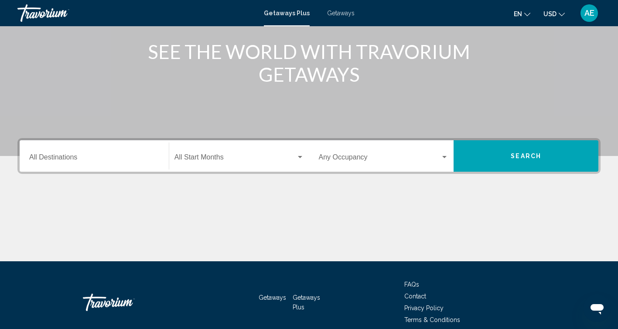
click at [65, 155] on input "Destination All Destinations" at bounding box center [94, 159] width 130 height 8
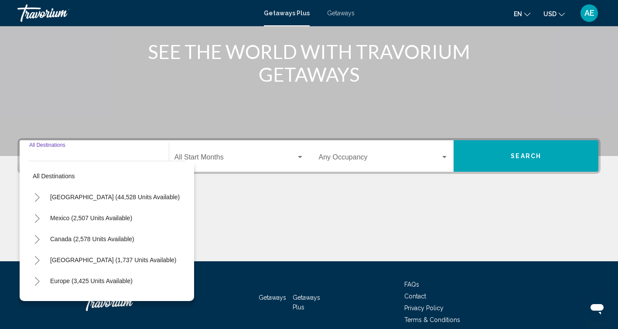
scroll to position [145, 0]
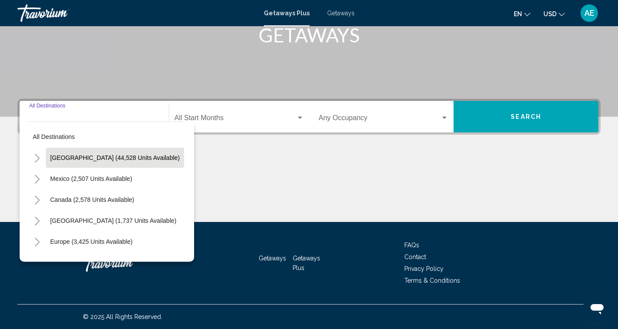
click at [78, 160] on span "[GEOGRAPHIC_DATA] (44,528 units available)" at bounding box center [115, 157] width 130 height 7
type input "**********"
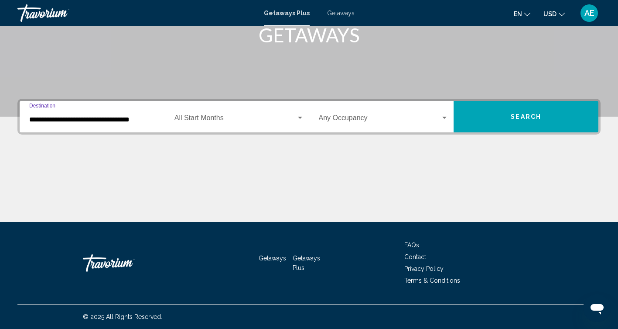
click at [215, 119] on span "Search widget" at bounding box center [236, 120] width 122 height 8
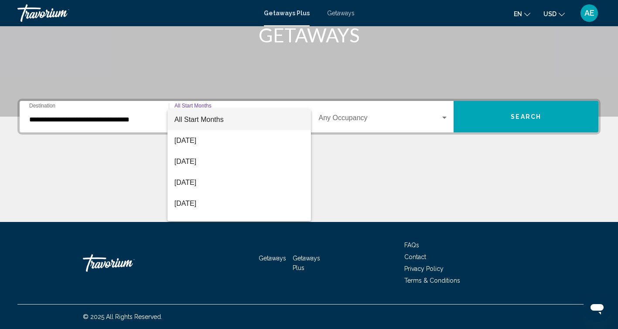
click at [215, 119] on span "All Start Months" at bounding box center [199, 119] width 49 height 7
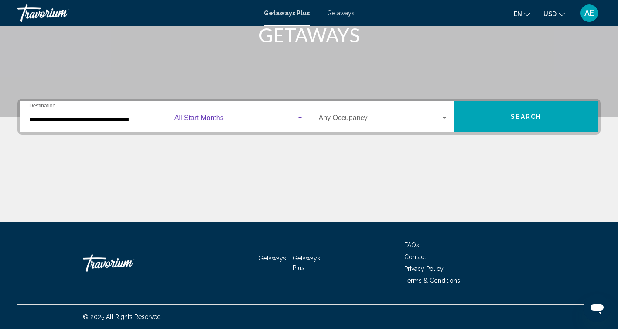
click at [210, 118] on span "Search widget" at bounding box center [236, 120] width 122 height 8
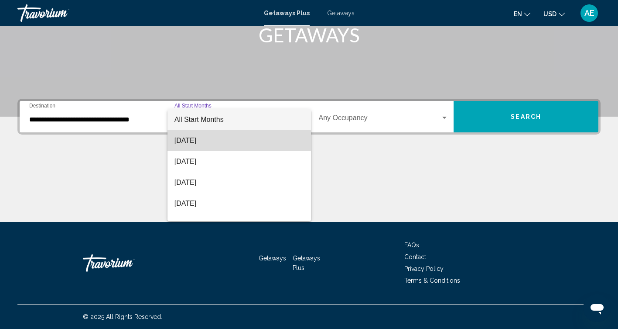
click at [213, 141] on span "[DATE]" at bounding box center [240, 140] width 130 height 21
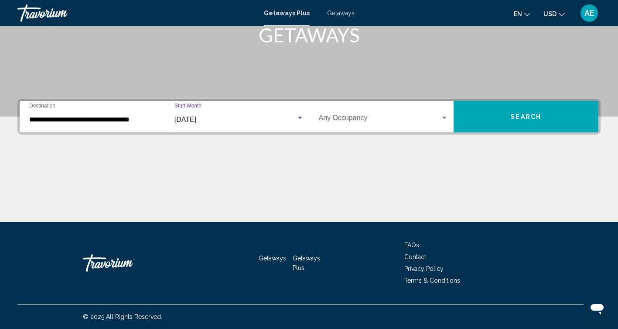
click at [347, 118] on span "Search widget" at bounding box center [380, 120] width 122 height 8
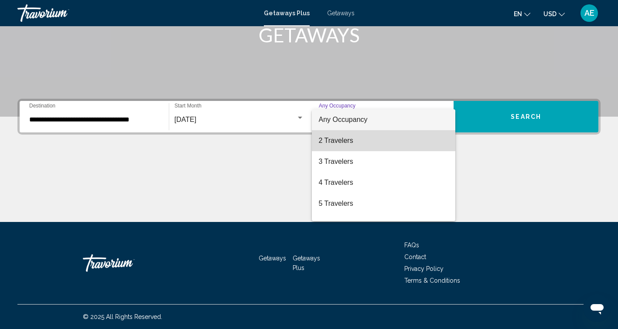
click at [336, 147] on span "2 Travelers" at bounding box center [384, 140] width 130 height 21
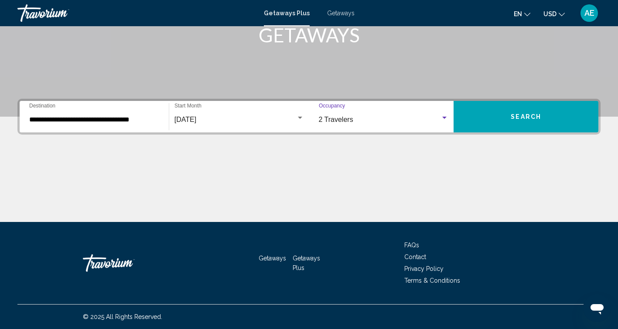
click at [494, 121] on button "Search" at bounding box center [526, 116] width 145 height 31
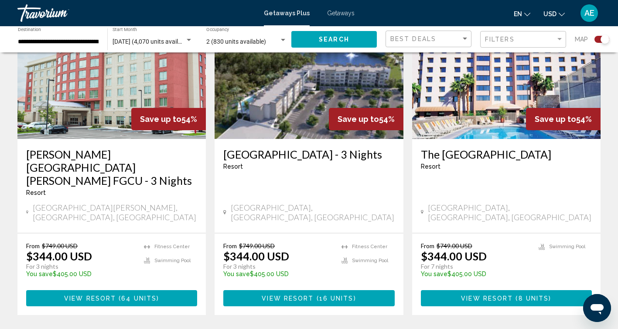
scroll to position [990, 0]
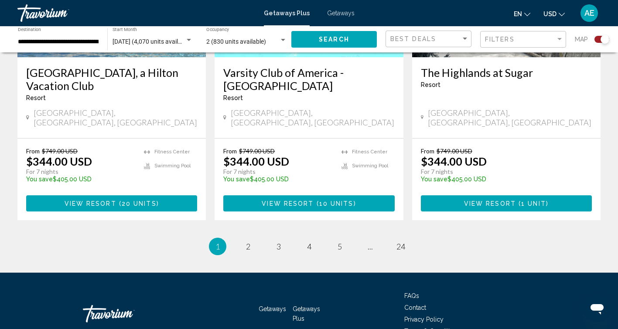
scroll to position [1404, 0]
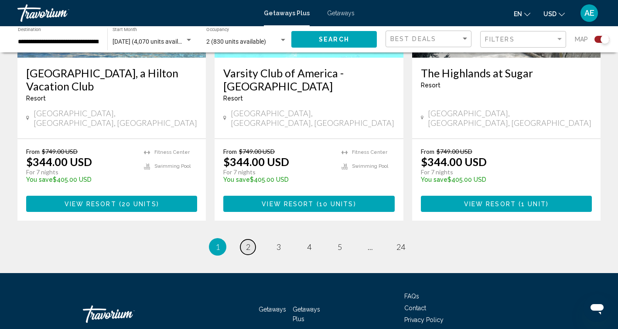
click at [248, 242] on span "2" at bounding box center [248, 247] width 4 height 10
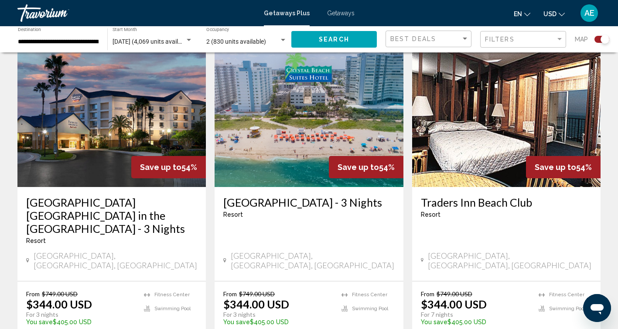
scroll to position [316, 0]
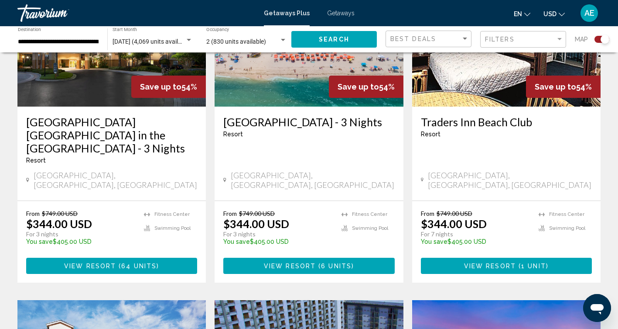
scroll to position [408, 0]
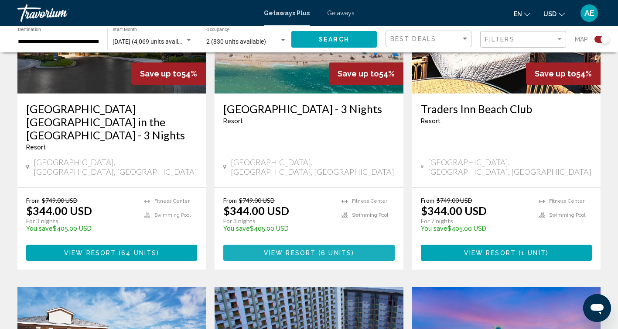
click at [312, 249] on span "View Resort" at bounding box center [290, 252] width 52 height 7
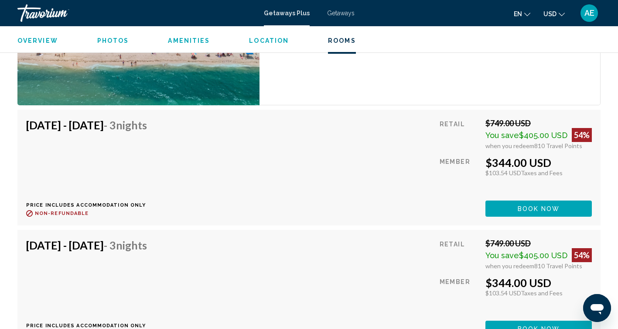
scroll to position [1439, 0]
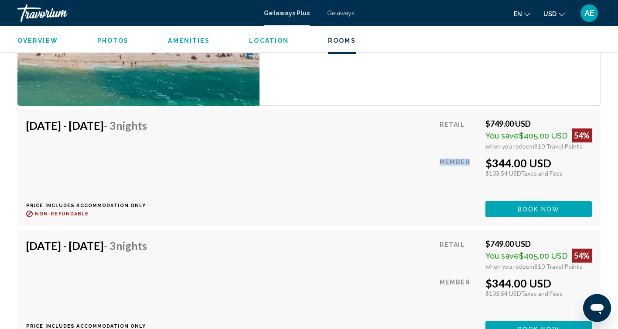
drag, startPoint x: 439, startPoint y: 161, endPoint x: 469, endPoint y: 161, distance: 29.2
click at [469, 161] on div "Aug 24, 2025 - Aug 27, 2025 - 3 Nights Price includes accommodation only Refund…" at bounding box center [309, 168] width 566 height 98
click at [474, 172] on div "Member" at bounding box center [459, 175] width 39 height 38
drag, startPoint x: 468, startPoint y: 161, endPoint x: 432, endPoint y: 162, distance: 35.8
click at [432, 162] on div "Aug 24, 2025 - Aug 27, 2025 - 3 Nights Price includes accommodation only Refund…" at bounding box center [309, 168] width 566 height 98
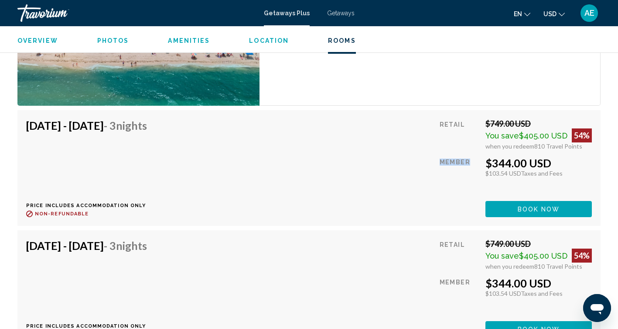
click at [436, 165] on div "Aug 24, 2025 - Aug 27, 2025 - 3 Nights Price includes accommodation only Refund…" at bounding box center [309, 168] width 566 height 98
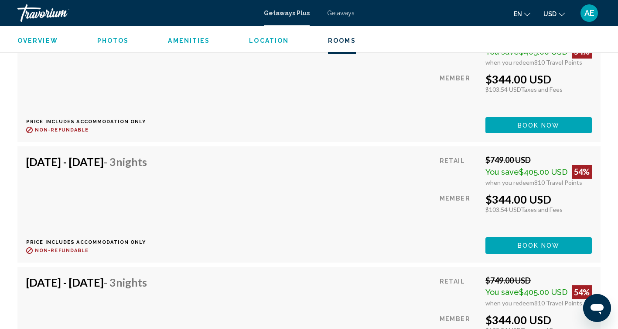
scroll to position [1523, 0]
click at [452, 193] on div "Member" at bounding box center [459, 212] width 39 height 38
click at [452, 196] on div "Member" at bounding box center [459, 212] width 39 height 38
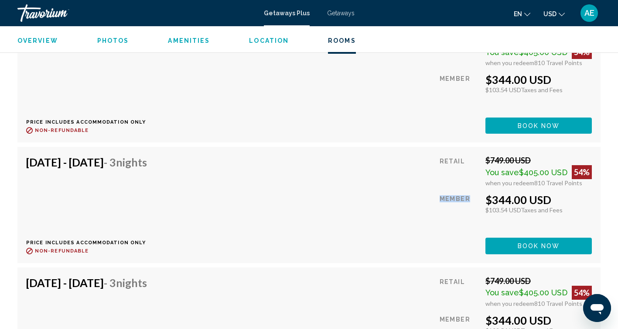
drag, startPoint x: 470, startPoint y: 199, endPoint x: 434, endPoint y: 198, distance: 36.2
click at [434, 198] on div "Aug 25, 2025 - Aug 28, 2025 - 3 Nights Price includes accommodation only Refund…" at bounding box center [309, 204] width 566 height 98
click at [419, 190] on div "Aug 25, 2025 - Aug 28, 2025 - 3 Nights Price includes accommodation only Refund…" at bounding box center [309, 204] width 566 height 98
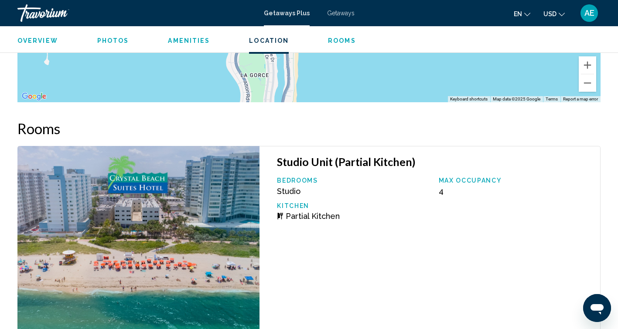
scroll to position [1185, 0]
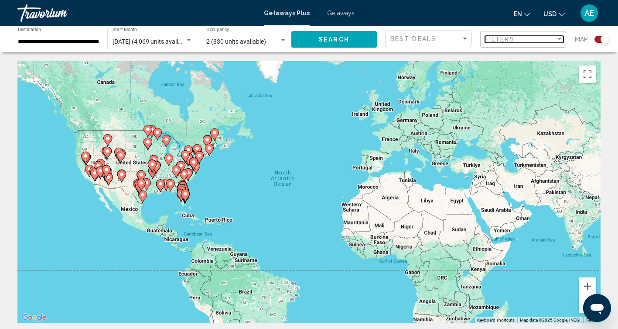
click at [535, 38] on div "Filters" at bounding box center [520, 39] width 71 height 7
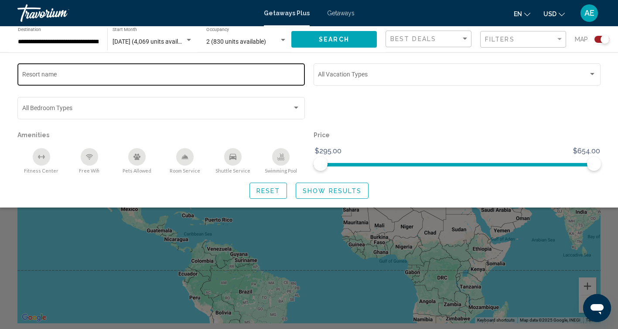
click at [106, 76] on input "Resort name" at bounding box center [161, 75] width 278 height 7
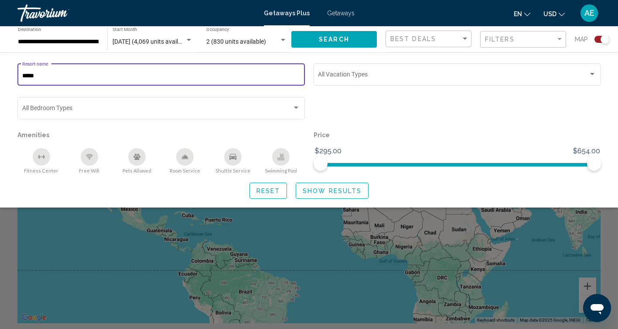
type input "*****"
click at [336, 187] on button "Show Results" at bounding box center [332, 190] width 73 height 16
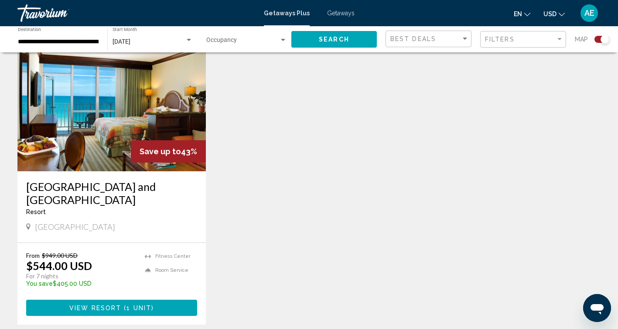
scroll to position [329, 0]
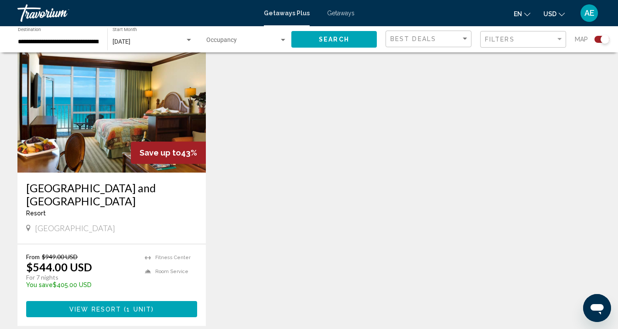
click at [98, 114] on img "Main content" at bounding box center [111, 103] width 189 height 140
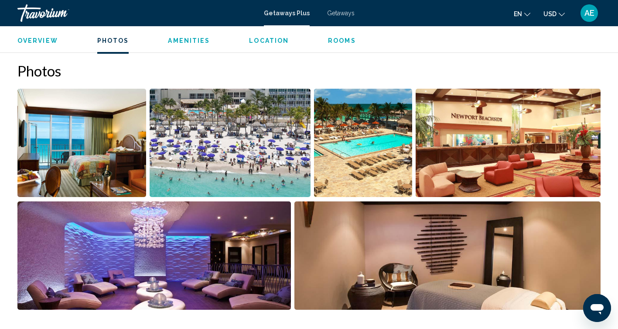
scroll to position [403, 0]
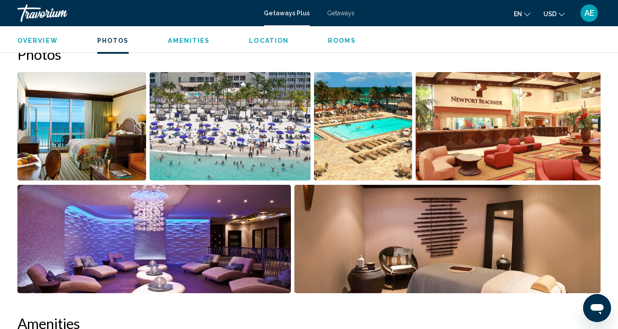
click at [43, 136] on img "Open full-screen image slider" at bounding box center [81, 126] width 129 height 108
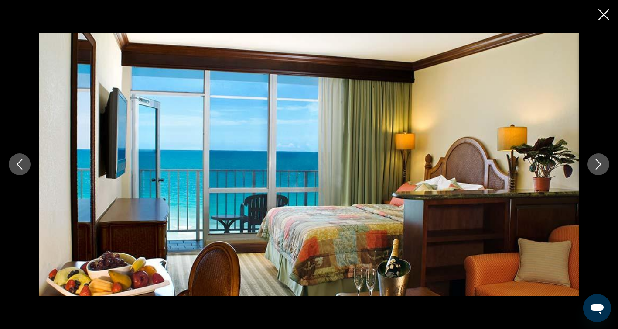
click at [600, 163] on icon "Next image" at bounding box center [598, 164] width 10 height 10
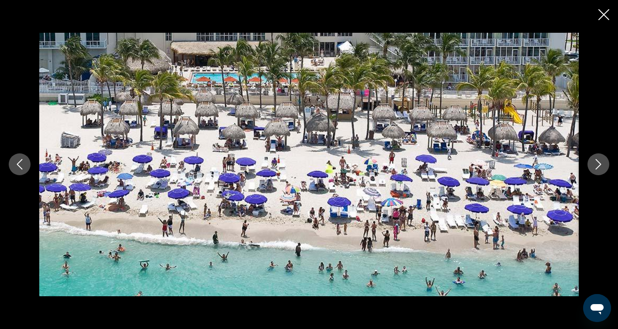
click at [600, 163] on icon "Next image" at bounding box center [598, 164] width 10 height 10
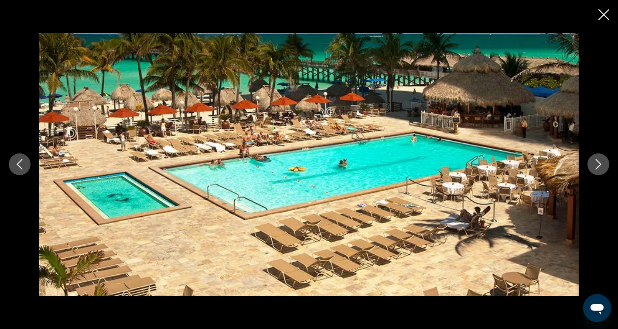
click at [600, 163] on icon "Next image" at bounding box center [598, 164] width 10 height 10
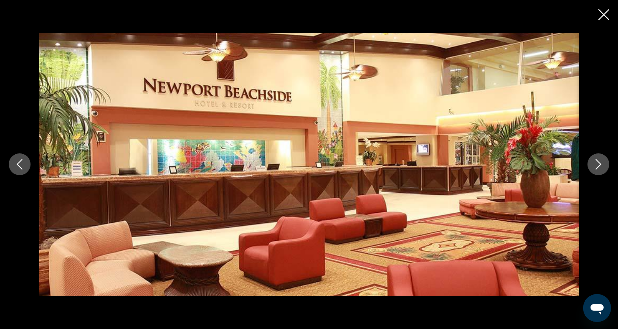
click at [600, 163] on icon "Next image" at bounding box center [598, 164] width 10 height 10
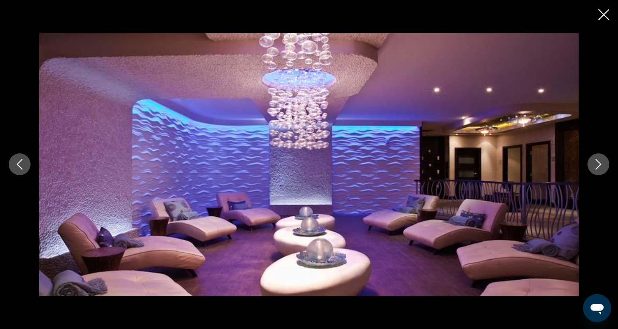
click at [600, 163] on icon "Next image" at bounding box center [599, 164] width 6 height 10
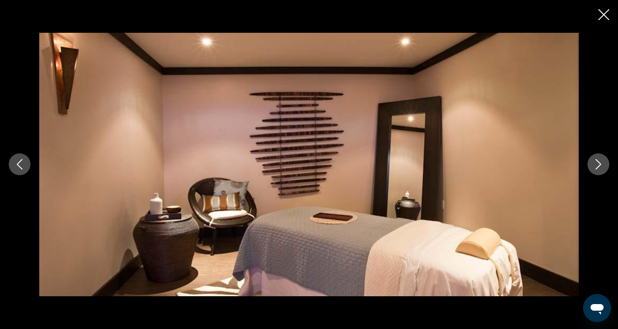
click at [600, 163] on icon "Next image" at bounding box center [599, 164] width 6 height 10
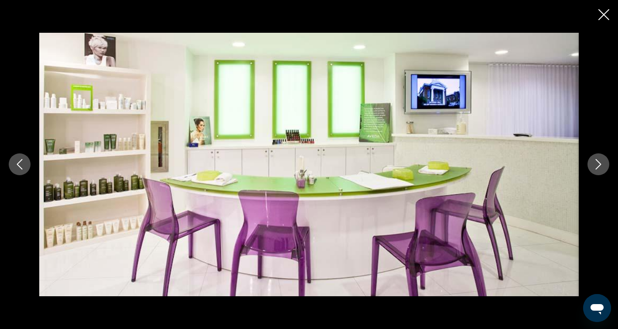
click at [600, 163] on icon "Next image" at bounding box center [599, 164] width 6 height 10
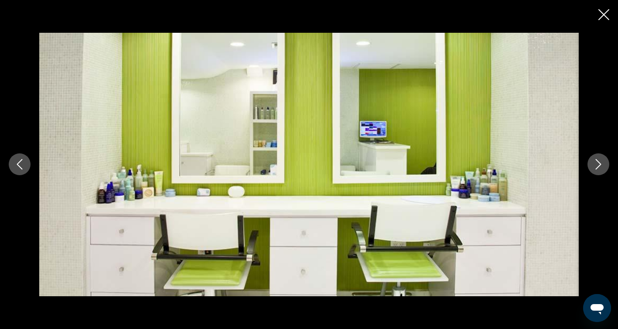
click at [600, 163] on icon "Next image" at bounding box center [599, 164] width 6 height 10
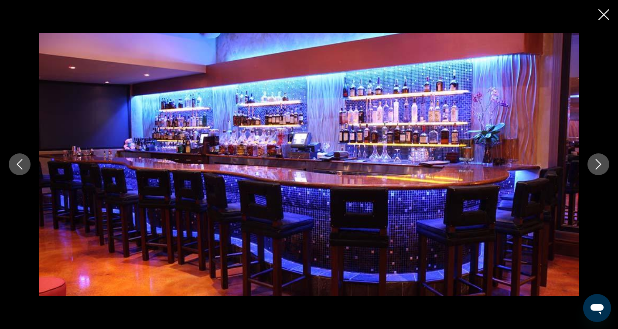
click at [600, 163] on icon "Next image" at bounding box center [599, 164] width 6 height 10
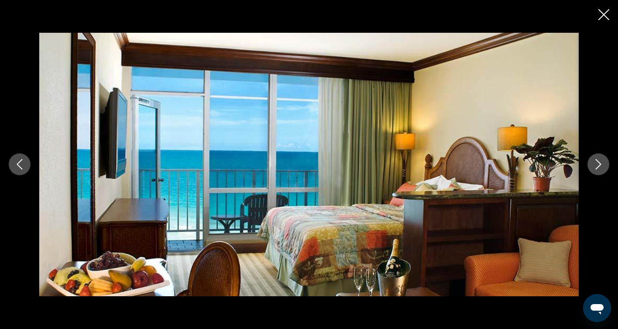
click at [603, 18] on icon "Close slideshow" at bounding box center [604, 14] width 11 height 11
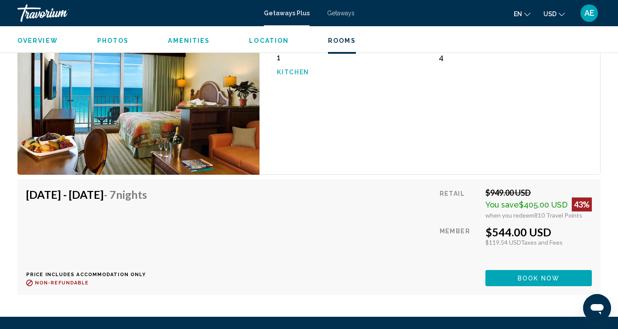
scroll to position [1474, 0]
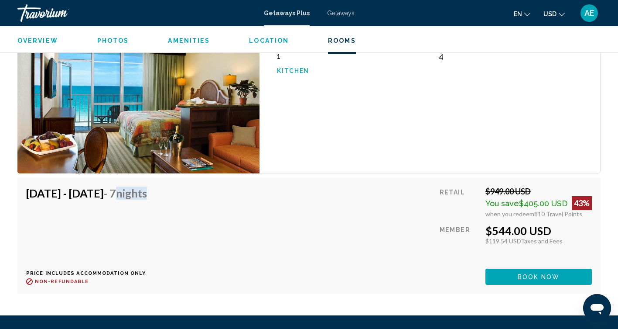
drag, startPoint x: 172, startPoint y: 185, endPoint x: 215, endPoint y: 185, distance: 42.8
click at [154, 186] on div "Aug 17, 2025 - Aug 24, 2025 - 7 Nights Price includes accommodation only Refund…" at bounding box center [89, 235] width 127 height 98
click at [338, 213] on div "Aug 17, 2025 - Aug 24, 2025 - 7 Nights Price includes accommodation only Refund…" at bounding box center [309, 235] width 566 height 98
drag, startPoint x: 484, startPoint y: 232, endPoint x: 573, endPoint y: 230, distance: 88.6
click at [573, 230] on div "Retail $949.00 USD You save $405.00 USD 43% when you redeem 810 Travel Points M…" at bounding box center [516, 235] width 152 height 98
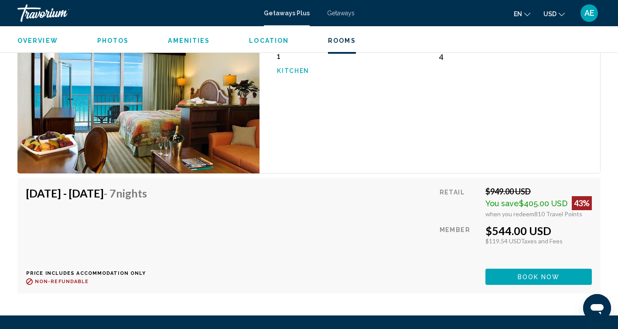
click at [460, 230] on div "Member" at bounding box center [459, 243] width 39 height 38
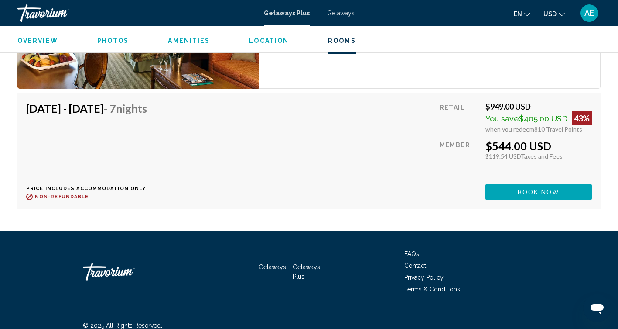
scroll to position [1558, 0]
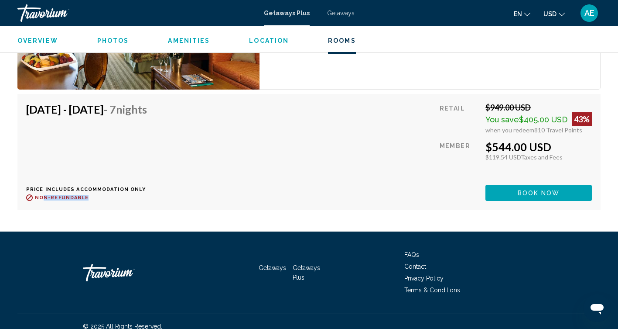
drag, startPoint x: 43, startPoint y: 185, endPoint x: 128, endPoint y: 185, distance: 85.1
click at [124, 194] on p "Non-refundable" at bounding box center [89, 197] width 127 height 7
click at [261, 163] on div "Aug 17, 2025 - Aug 24, 2025 - 7 Nights Price includes accommodation only Refund…" at bounding box center [309, 152] width 566 height 98
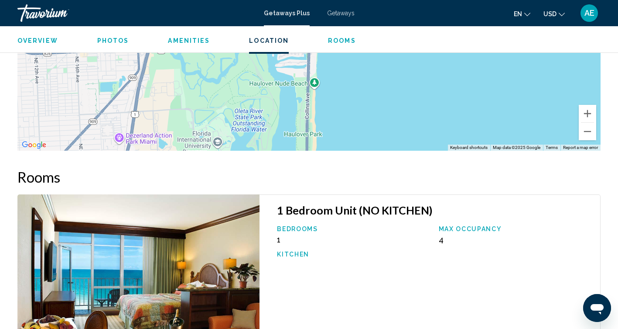
scroll to position [1271, 0]
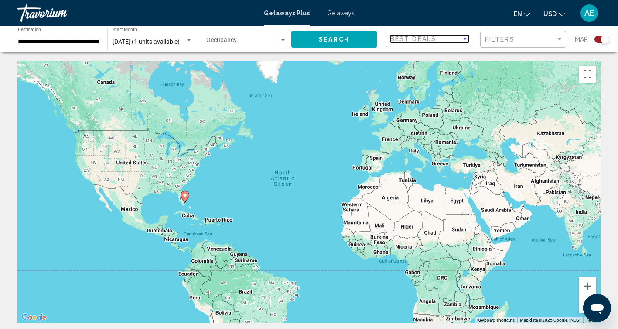
click at [418, 37] on span "Best Deals" at bounding box center [414, 38] width 46 height 7
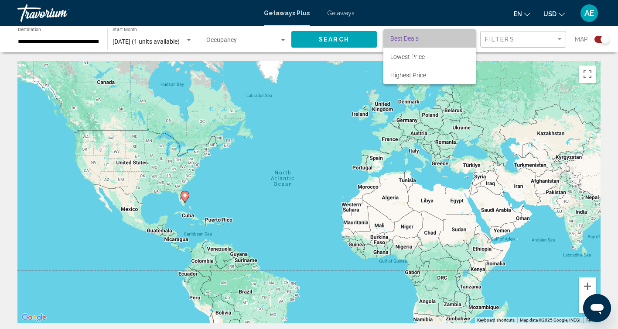
click at [418, 37] on span "Best Deals" at bounding box center [405, 38] width 28 height 7
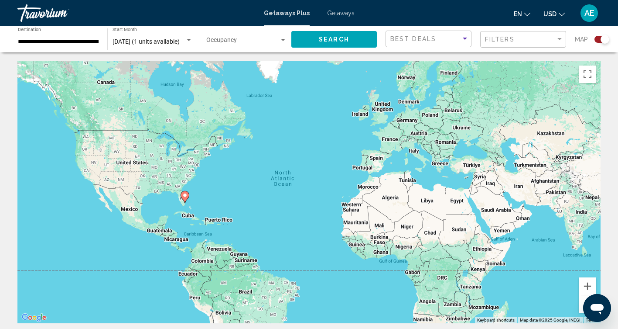
click at [167, 41] on span "August 2025 (1 units available)" at bounding box center [146, 41] width 67 height 7
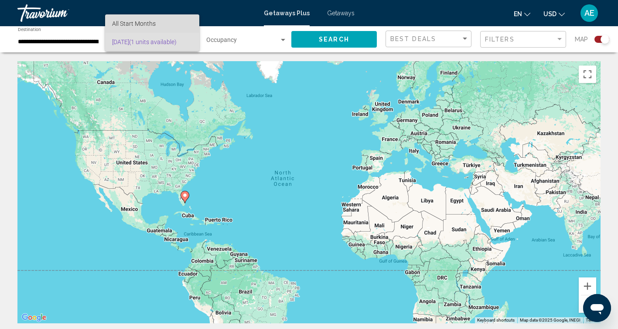
click at [151, 24] on span "All Start Months" at bounding box center [134, 23] width 44 height 7
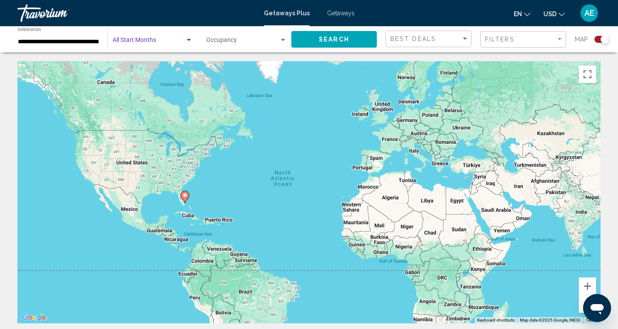
click at [151, 41] on span "Search widget" at bounding box center [149, 41] width 72 height 7
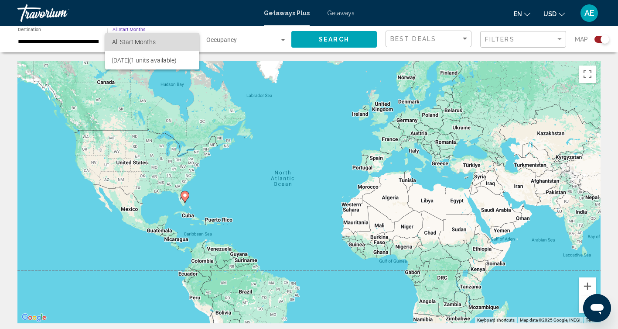
click at [151, 41] on span "All Start Months" at bounding box center [134, 41] width 44 height 7
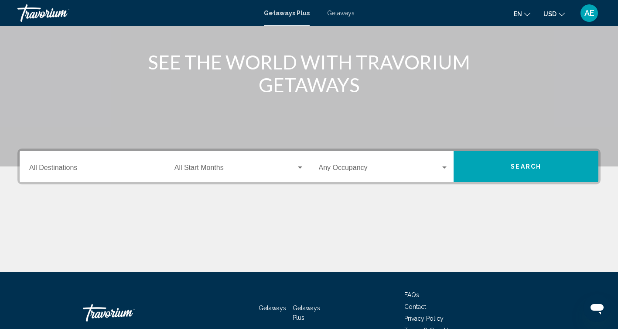
scroll to position [101, 0]
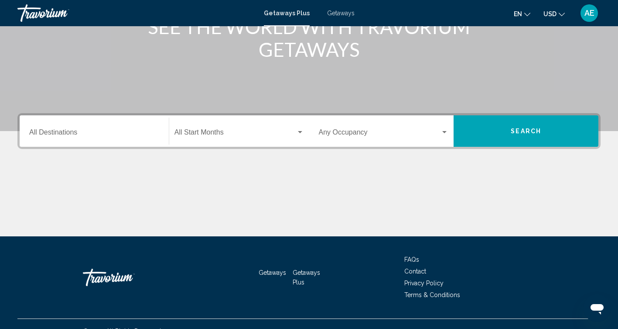
click at [89, 130] on input "Destination All Destinations" at bounding box center [94, 134] width 130 height 8
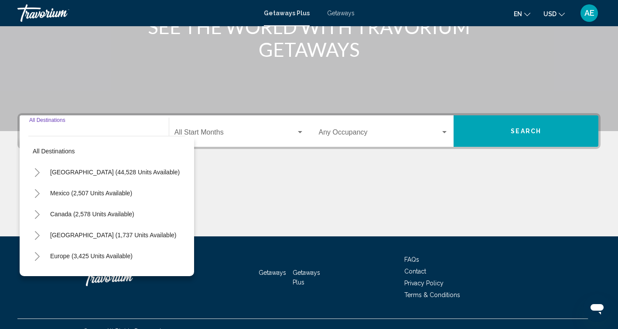
scroll to position [145, 0]
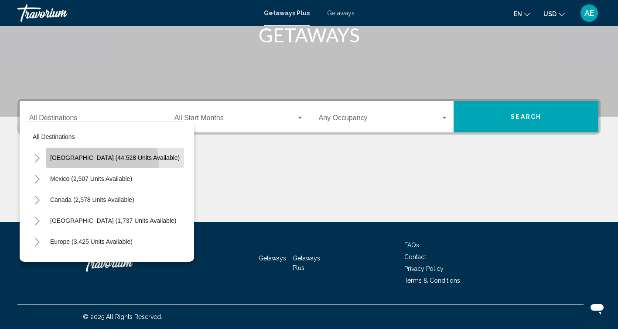
click at [79, 164] on button "[GEOGRAPHIC_DATA] (44,528 units available)" at bounding box center [115, 157] width 138 height 20
type input "**********"
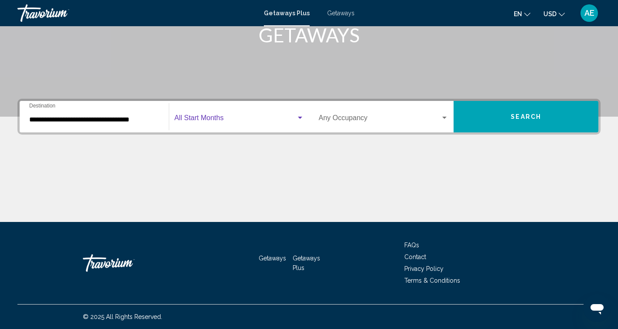
click at [240, 117] on span "Search widget" at bounding box center [236, 120] width 122 height 8
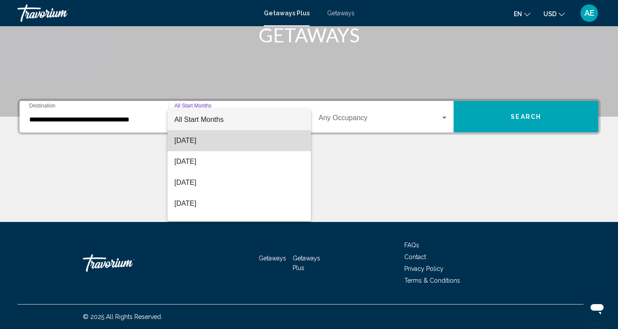
click at [200, 141] on span "[DATE]" at bounding box center [240, 140] width 130 height 21
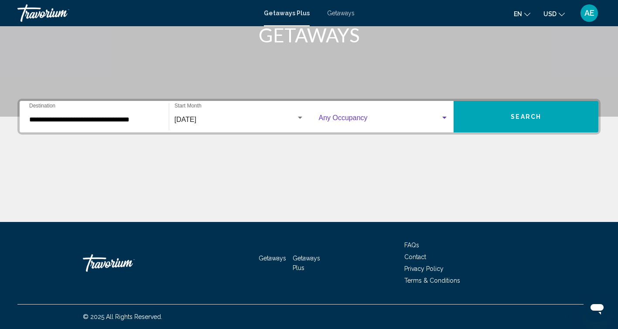
click at [357, 118] on span "Search widget" at bounding box center [380, 120] width 122 height 8
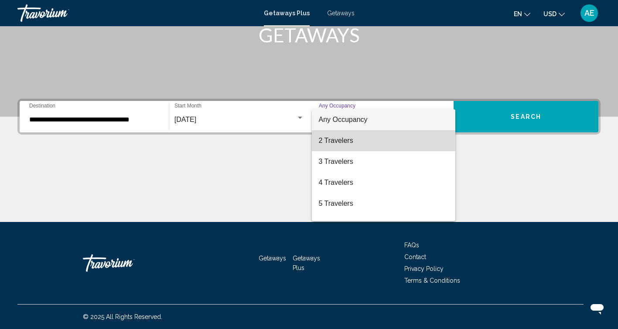
click at [332, 141] on span "2 Travelers" at bounding box center [384, 140] width 130 height 21
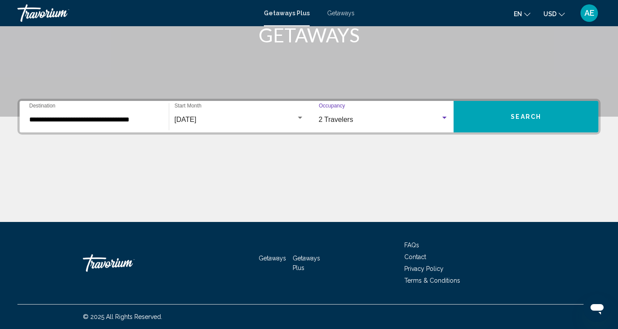
click at [529, 119] on span "Search" at bounding box center [526, 116] width 31 height 7
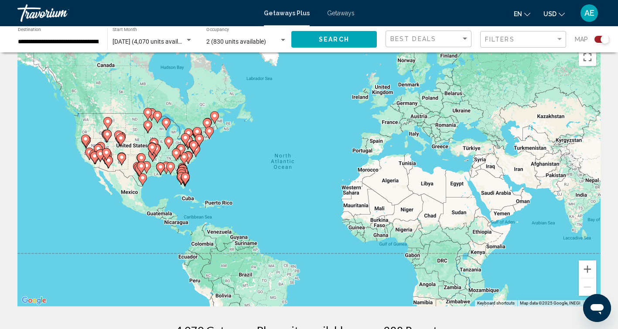
scroll to position [10, 0]
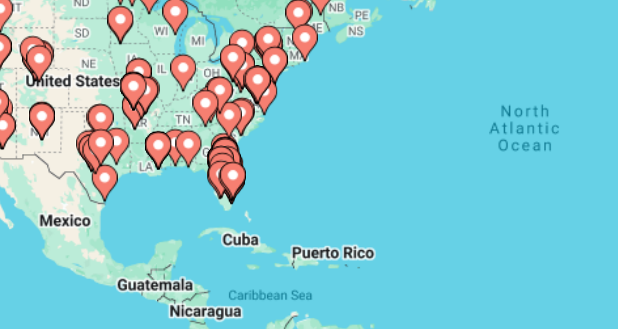
drag, startPoint x: 63, startPoint y: 54, endPoint x: 89, endPoint y: 65, distance: 28.8
click at [89, 65] on div "To activate drag with keyboard, press Alt + Enter. Once in keyboard drag state,…" at bounding box center [308, 182] width 583 height 262
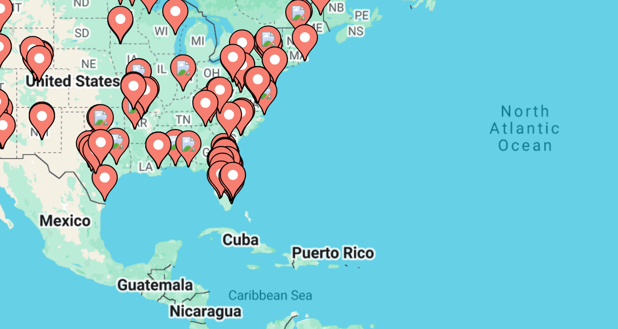
click at [208, 192] on image "Main content" at bounding box center [210, 194] width 5 height 5
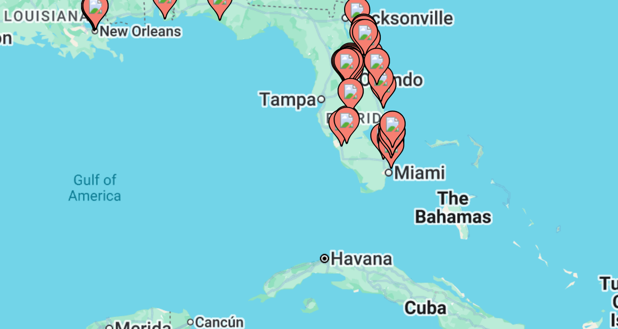
drag, startPoint x: 137, startPoint y: 63, endPoint x: 91, endPoint y: 66, distance: 46.0
click at [91, 66] on div "To activate drag with keyboard, press Alt + Enter. Once in keyboard drag state,…" at bounding box center [308, 182] width 583 height 262
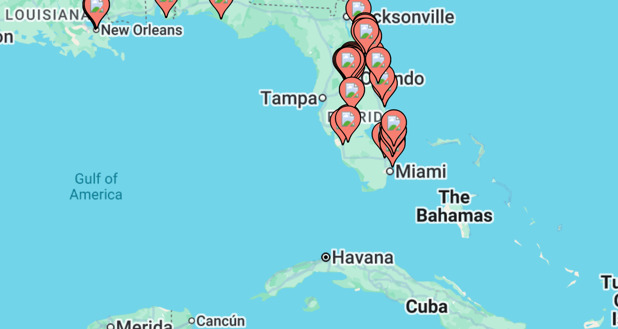
click at [262, 174] on image "Main content" at bounding box center [264, 176] width 5 height 5
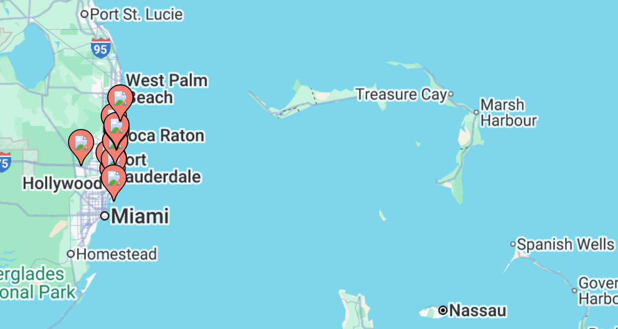
drag, startPoint x: 52, startPoint y: 69, endPoint x: 96, endPoint y: 50, distance: 47.9
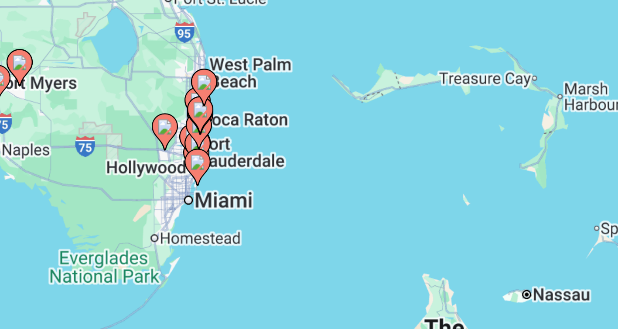
drag, startPoint x: 75, startPoint y: 69, endPoint x: 107, endPoint y: 64, distance: 32.4
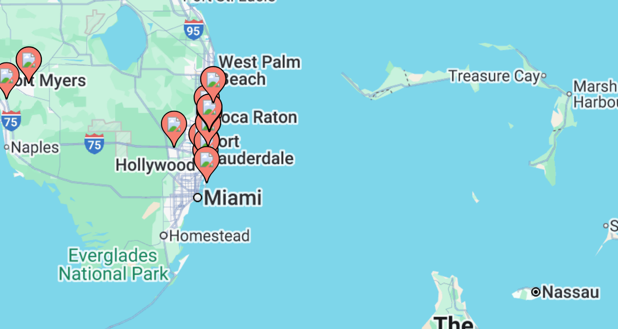
click at [199, 186] on image "Main content" at bounding box center [201, 188] width 5 height 5
type input "**********"
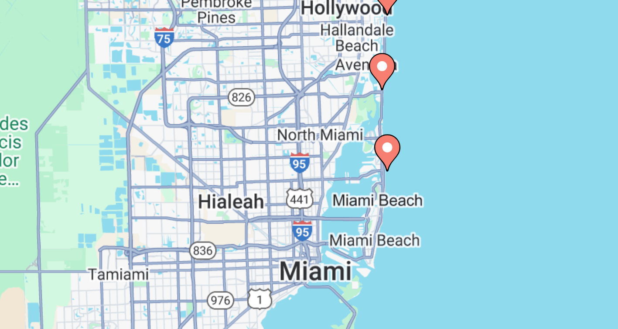
drag, startPoint x: 116, startPoint y: 67, endPoint x: 64, endPoint y: 82, distance: 54.3
click at [64, 82] on div "To navigate, press the arrow keys. To activate drag with keyboard, press Alt + …" at bounding box center [308, 182] width 583 height 262
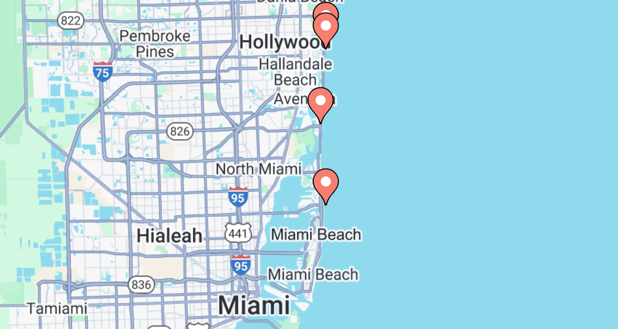
drag, startPoint x: 106, startPoint y: 54, endPoint x: 90, endPoint y: 64, distance: 19.2
click at [90, 64] on div "To navigate, press the arrow keys. To activate drag with keyboard, press Alt + …" at bounding box center [308, 182] width 583 height 262
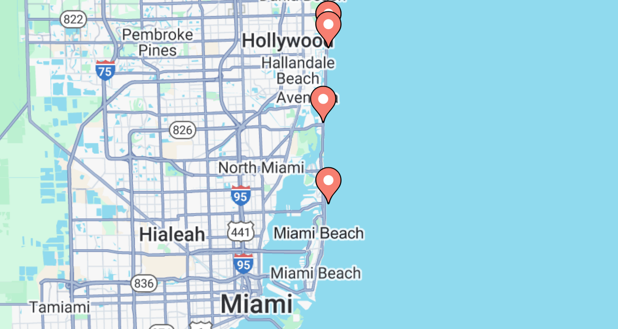
click at [238, 166] on image "Main content" at bounding box center [240, 168] width 5 height 5
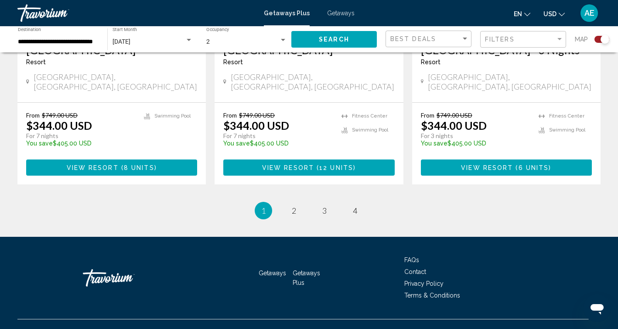
scroll to position [1404, 0]
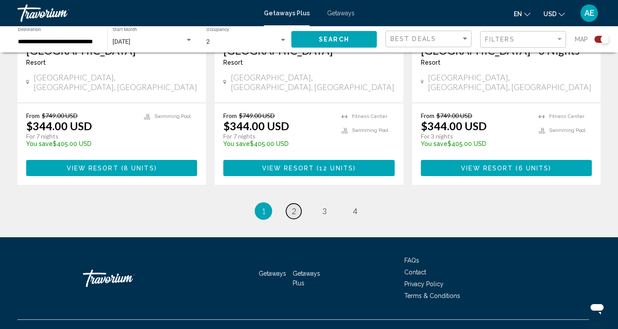
click at [295, 206] on span "2" at bounding box center [294, 211] width 4 height 10
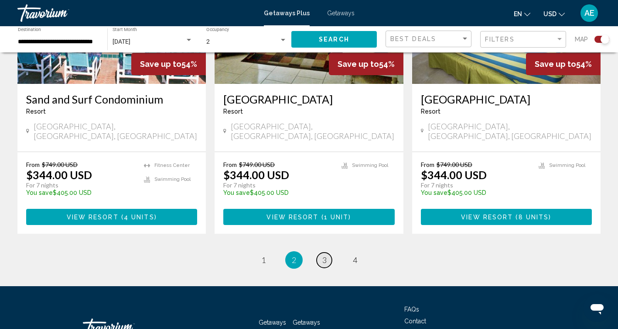
click at [323, 255] on span "3" at bounding box center [324, 260] width 4 height 10
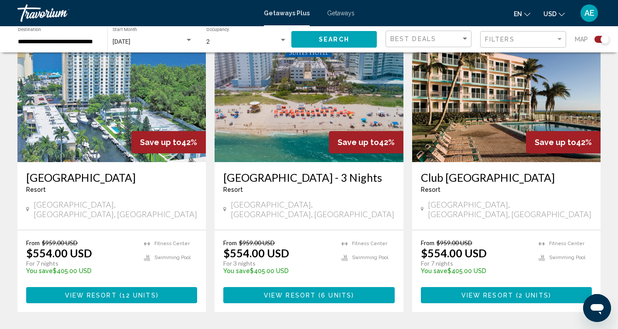
scroll to position [1287, 0]
click at [286, 292] on span "View Resort" at bounding box center [290, 295] width 52 height 7
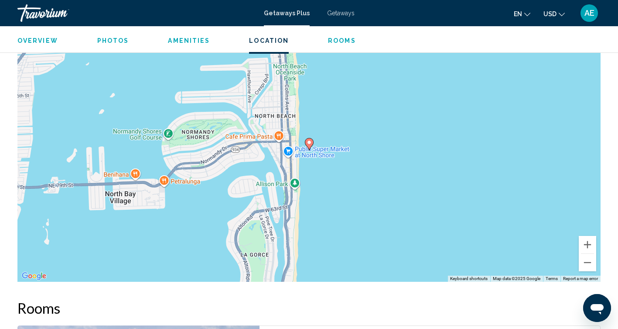
scroll to position [1009, 0]
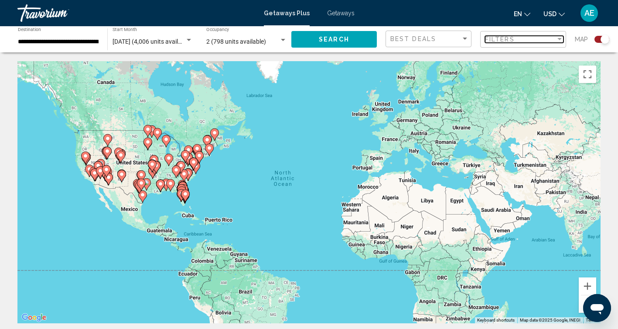
click at [496, 36] on span "Filters" at bounding box center [500, 39] width 30 height 7
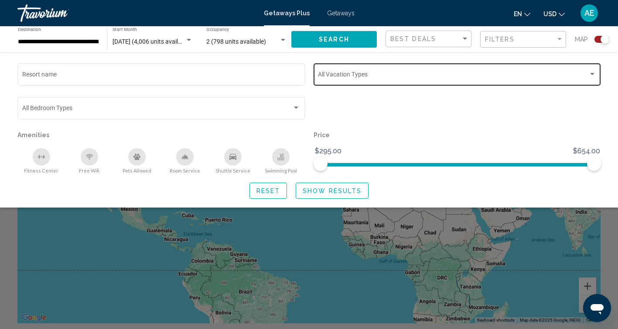
click at [358, 75] on span "Search widget" at bounding box center [453, 75] width 271 height 7
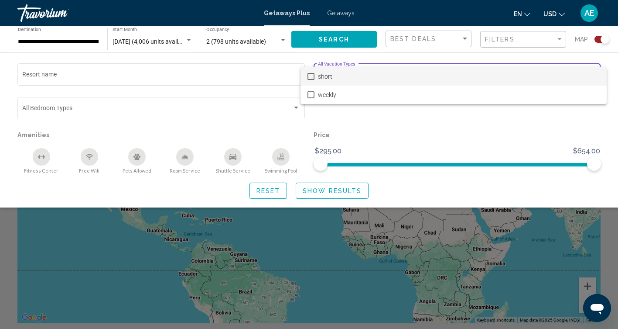
click at [307, 55] on div at bounding box center [309, 164] width 618 height 329
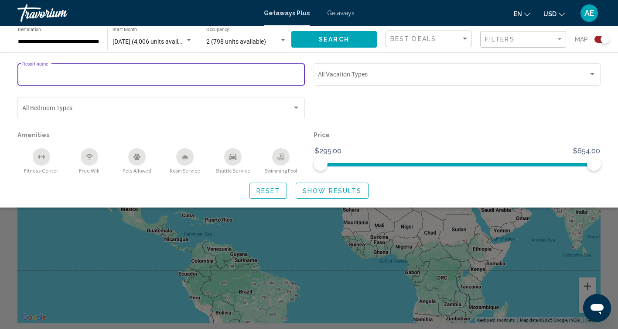
click at [113, 76] on input "Resort name" at bounding box center [161, 75] width 278 height 7
type input "*****"
click at [318, 194] on span "Show Results" at bounding box center [332, 190] width 59 height 7
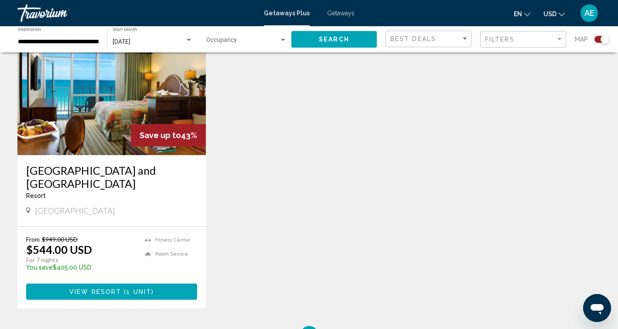
scroll to position [347, 0]
click at [81, 127] on img "Main content" at bounding box center [111, 85] width 189 height 140
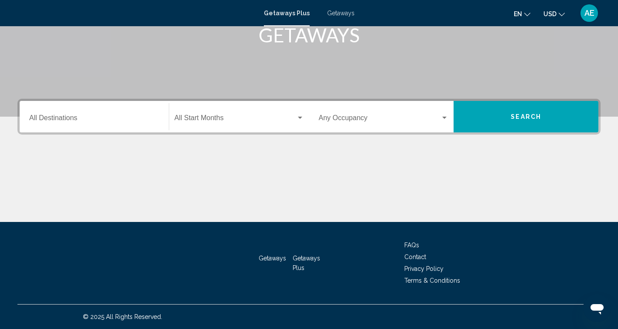
scroll to position [145, 0]
click at [66, 117] on input "Destination All Destinations" at bounding box center [94, 120] width 130 height 8
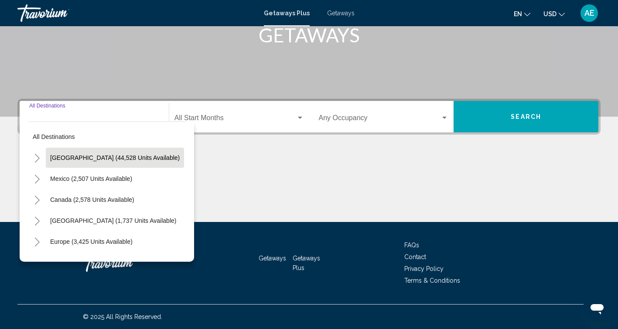
click at [75, 156] on span "[GEOGRAPHIC_DATA] (44,528 units available)" at bounding box center [115, 157] width 130 height 7
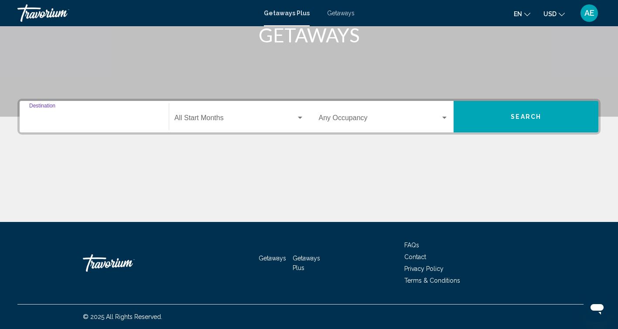
type input "**********"
click at [330, 116] on span "Search widget" at bounding box center [380, 120] width 122 height 8
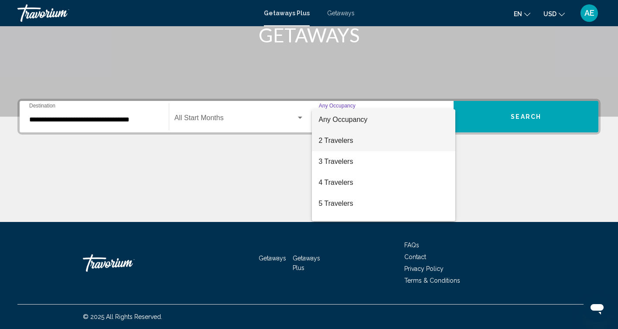
click at [343, 145] on span "2 Travelers" at bounding box center [384, 140] width 130 height 21
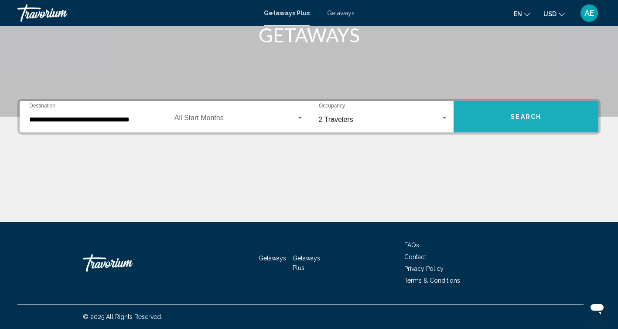
click at [513, 123] on button "Search" at bounding box center [526, 116] width 145 height 31
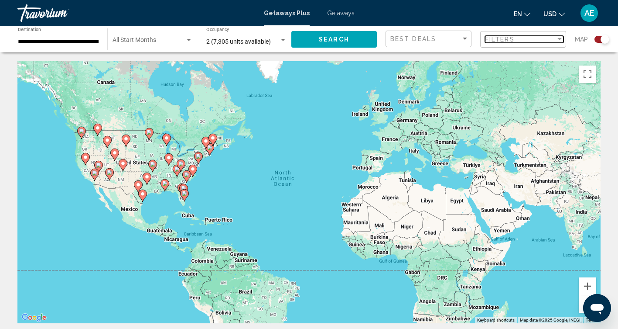
click at [496, 42] on span "Filters" at bounding box center [500, 39] width 30 height 7
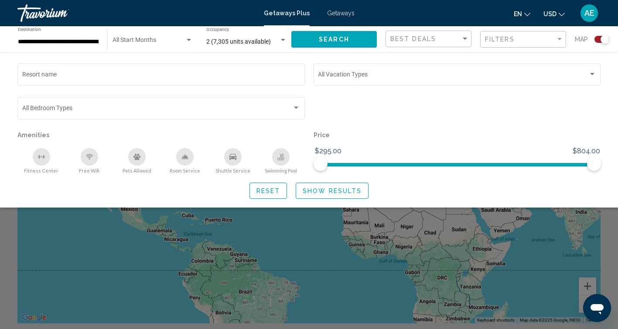
click at [496, 33] on div "Filters" at bounding box center [524, 39] width 79 height 16
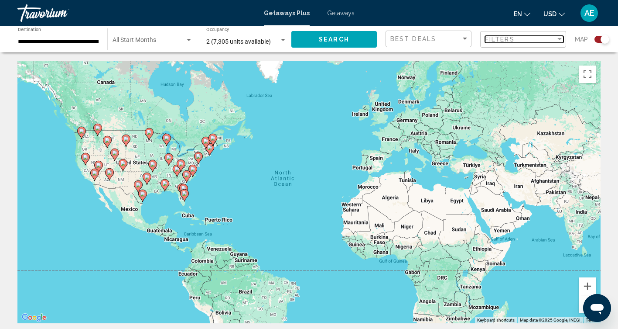
click at [499, 38] on span "Filters" at bounding box center [500, 39] width 30 height 7
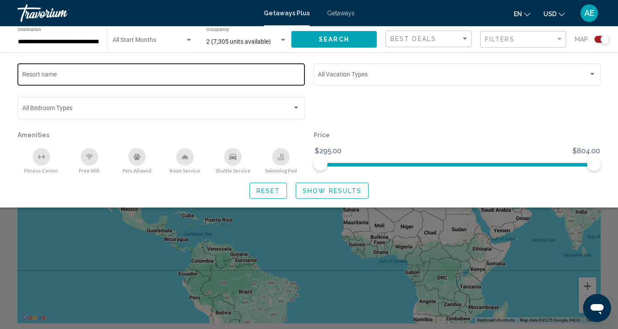
click at [155, 73] on input "Resort name" at bounding box center [161, 75] width 278 height 7
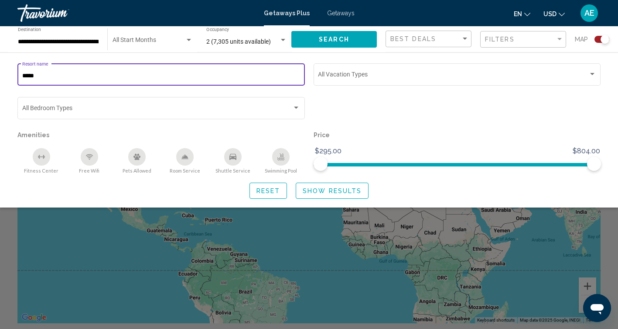
type input "*****"
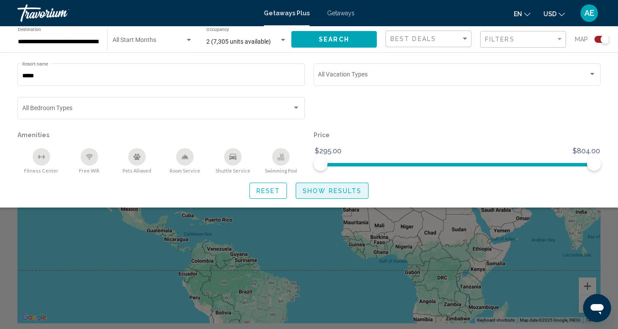
click at [327, 190] on span "Show Results" at bounding box center [332, 190] width 59 height 7
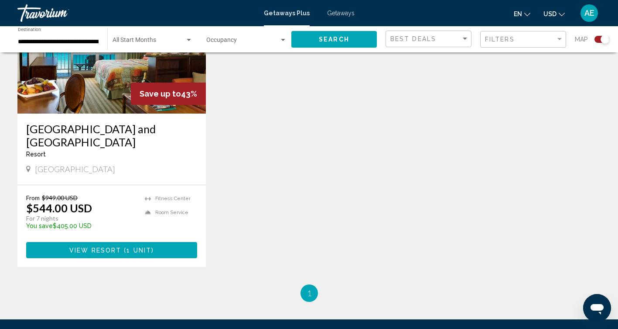
scroll to position [375, 0]
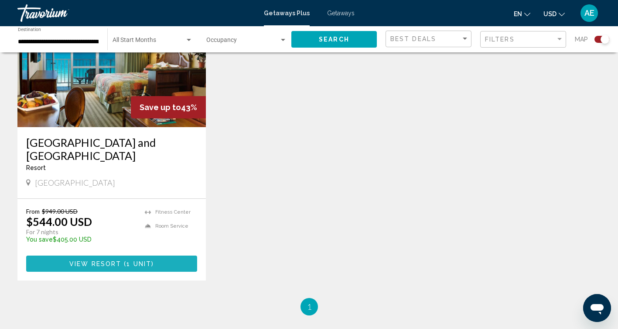
click at [128, 265] on span "1 unit" at bounding box center [139, 263] width 25 height 7
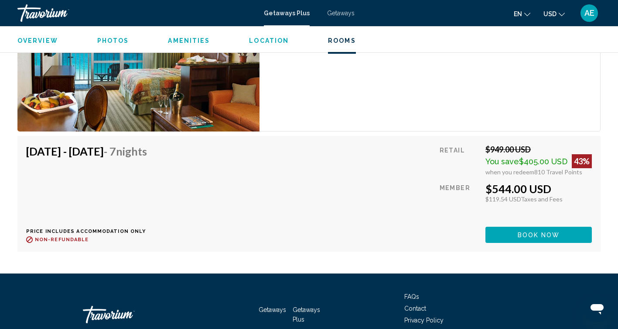
scroll to position [1492, 0]
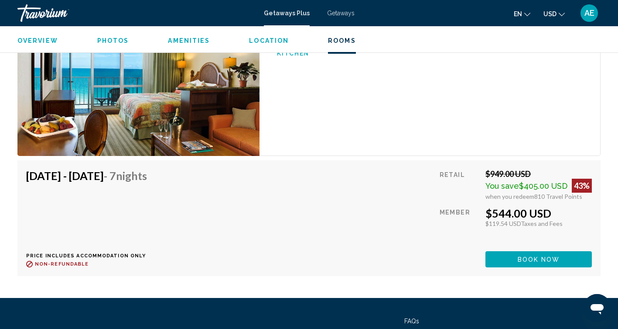
drag, startPoint x: 580, startPoint y: 186, endPoint x: 485, endPoint y: 186, distance: 95.1
click at [485, 186] on div "Retail $949.00 USD You save $405.00 USD 43% when you redeem 810 Travel Points M…" at bounding box center [516, 218] width 152 height 98
click at [492, 192] on span "when you redeem" at bounding box center [510, 195] width 49 height 7
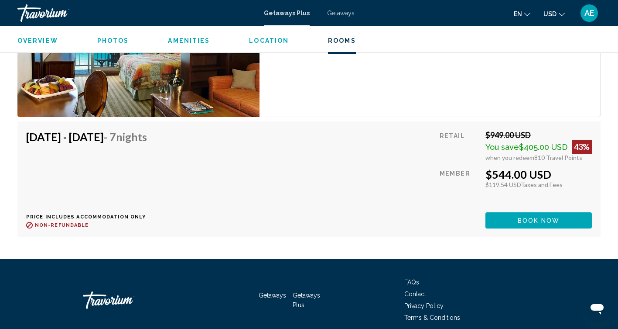
scroll to position [1532, 0]
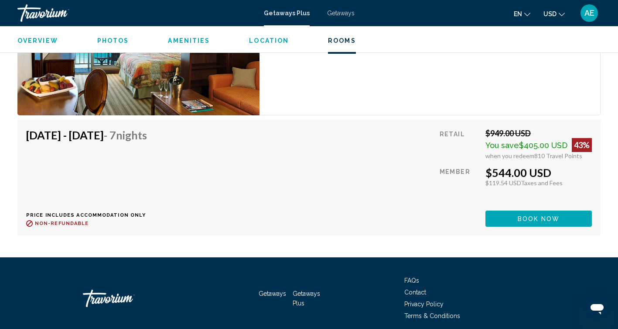
drag, startPoint x: 487, startPoint y: 124, endPoint x: 532, endPoint y: 123, distance: 45.4
click at [468, 156] on div "Retail $949.00 USD You save $405.00 USD 43% when you redeem 810 Travel Points M…" at bounding box center [516, 177] width 152 height 98
drag, startPoint x: 484, startPoint y: 123, endPoint x: 532, endPoint y: 122, distance: 48.0
click at [532, 128] on div "Retail $949.00 USD You save $405.00 USD 43% when you redeem 810 Travel Points M…" at bounding box center [516, 177] width 152 height 98
click at [550, 215] on span "Book now" at bounding box center [539, 218] width 42 height 7
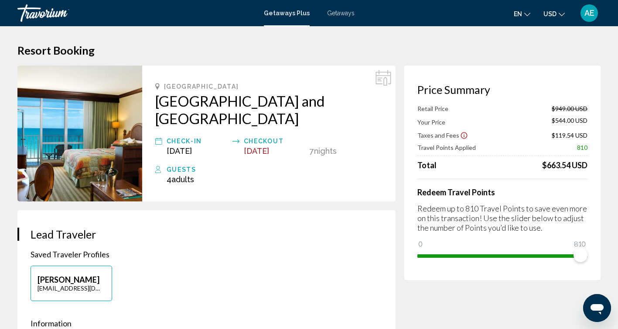
drag, startPoint x: 152, startPoint y: 97, endPoint x: 374, endPoint y: 118, distance: 222.7
click at [374, 118] on div "[GEOGRAPHIC_DATA] and [GEOGRAPHIC_DATA] Check-In [DATE] Checkout [DATE] 7 Night…" at bounding box center [269, 133] width 254 height 136
copy h2 "[GEOGRAPHIC_DATA] and [GEOGRAPHIC_DATA]"
click at [328, 254] on p "Saved Traveler Profiles" at bounding box center [207, 254] width 352 height 10
click at [336, 10] on span "Getaways" at bounding box center [340, 13] width 27 height 7
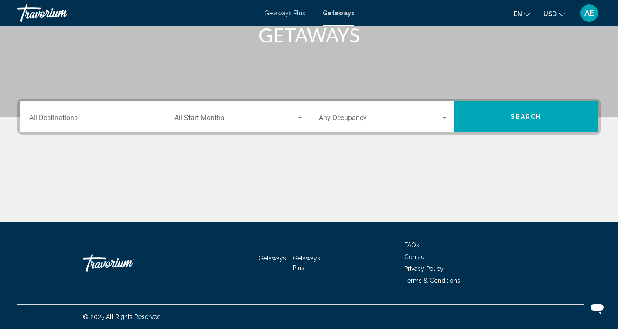
scroll to position [145, 0]
click at [79, 121] on input "Destination All Destinations" at bounding box center [94, 120] width 130 height 8
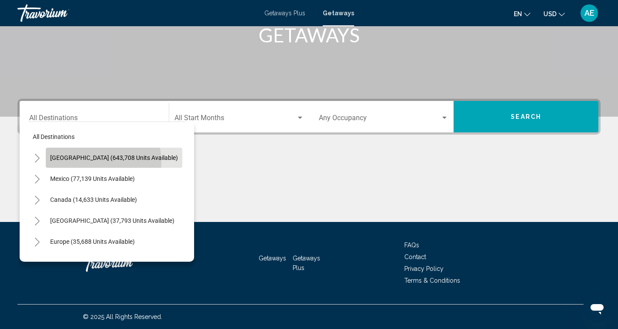
click at [75, 163] on button "[GEOGRAPHIC_DATA] (643,708 units available)" at bounding box center [114, 157] width 137 height 20
type input "**********"
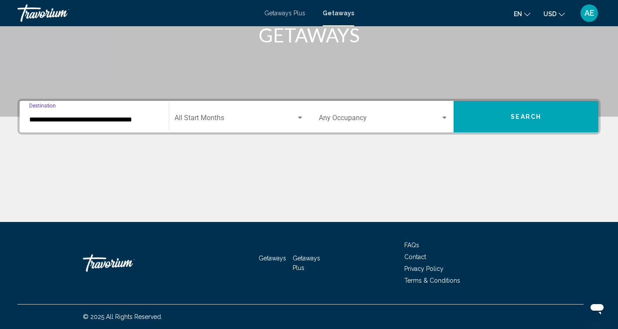
click at [356, 117] on span "Search widget" at bounding box center [380, 120] width 122 height 8
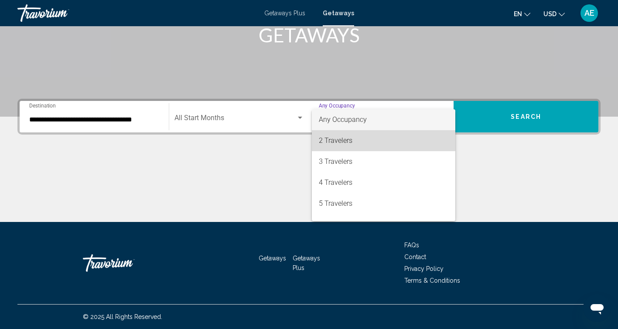
click at [352, 144] on span "2 Travelers" at bounding box center [384, 140] width 130 height 21
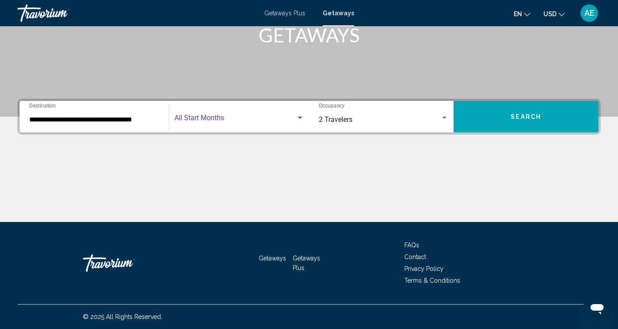
click at [242, 122] on span "Search widget" at bounding box center [236, 120] width 122 height 8
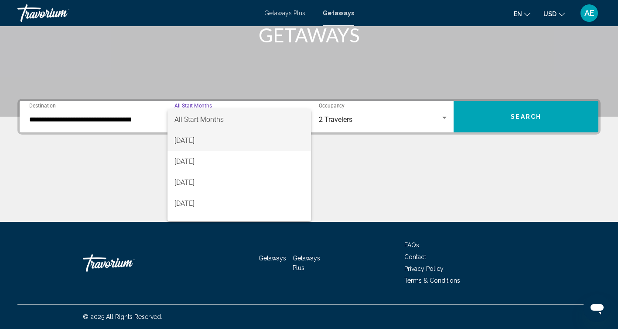
click at [204, 141] on span "[DATE]" at bounding box center [240, 140] width 130 height 21
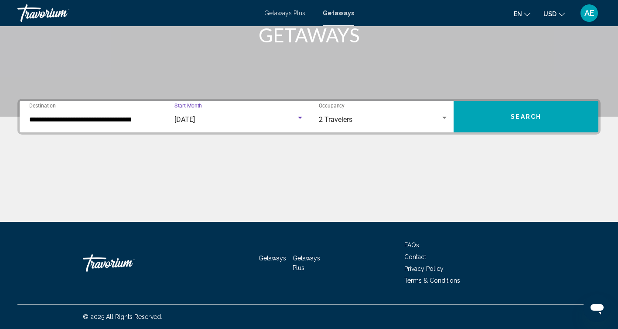
click at [534, 119] on span "Search" at bounding box center [526, 116] width 31 height 7
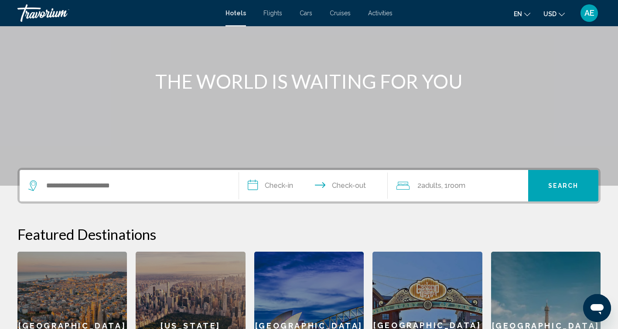
scroll to position [87, 0]
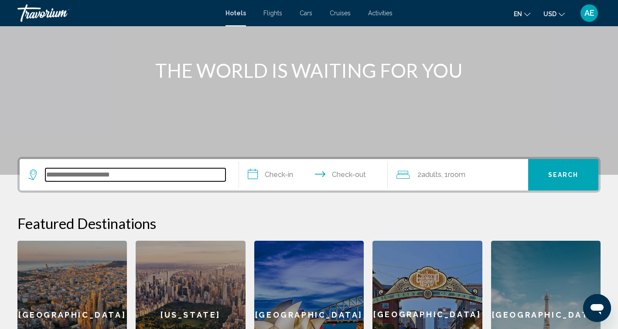
click at [65, 172] on input "Search widget" at bounding box center [135, 174] width 180 height 13
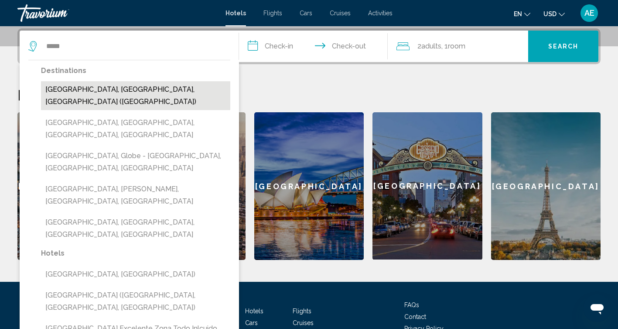
click at [123, 95] on button "Miami, FL, United States (MIA)" at bounding box center [135, 95] width 189 height 29
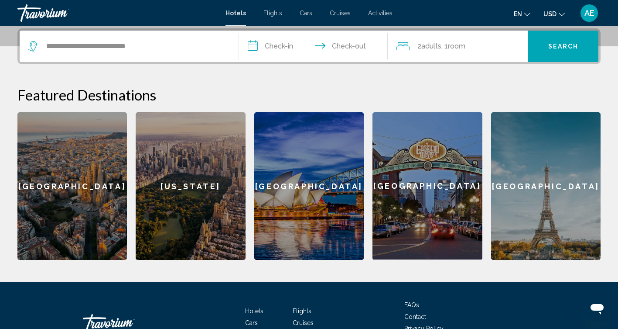
click at [277, 48] on input "**********" at bounding box center [315, 48] width 153 height 34
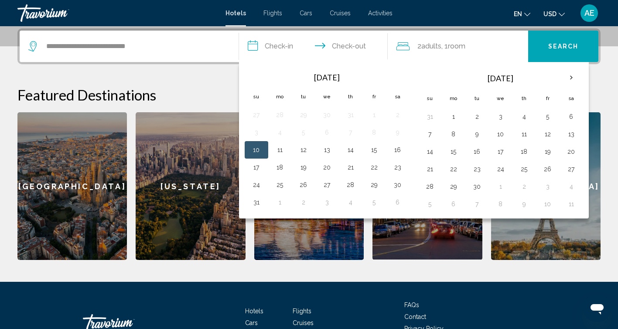
click at [277, 48] on input "**********" at bounding box center [315, 48] width 153 height 34
click at [396, 147] on button "16" at bounding box center [398, 150] width 14 height 12
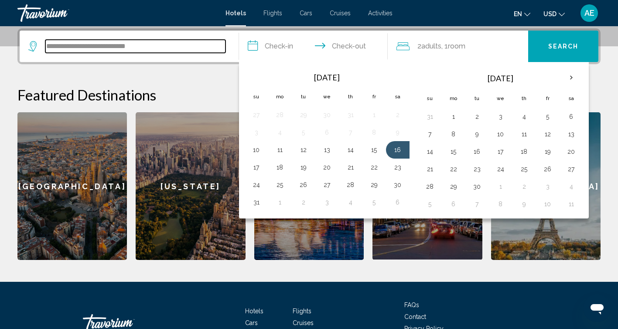
click at [120, 44] on input "**********" at bounding box center [135, 46] width 180 height 13
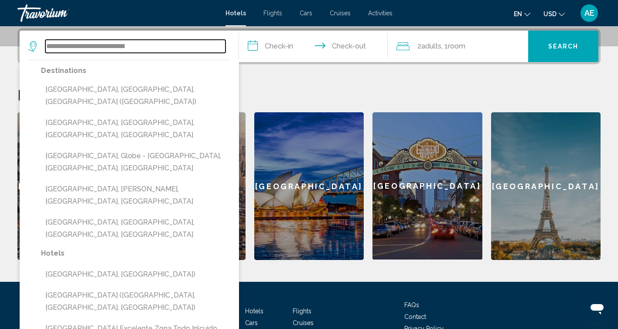
click at [120, 44] on input "**********" at bounding box center [135, 46] width 180 height 13
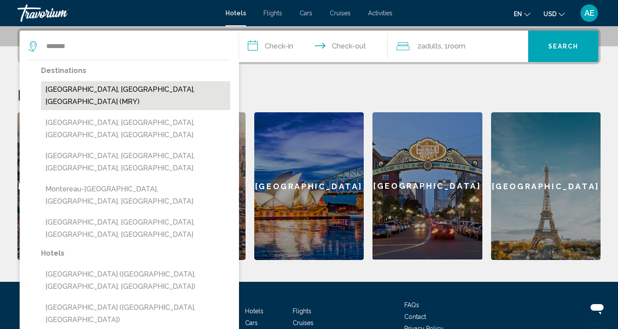
click at [104, 91] on button "Monterey, CA, United States (MRY)" at bounding box center [135, 95] width 189 height 29
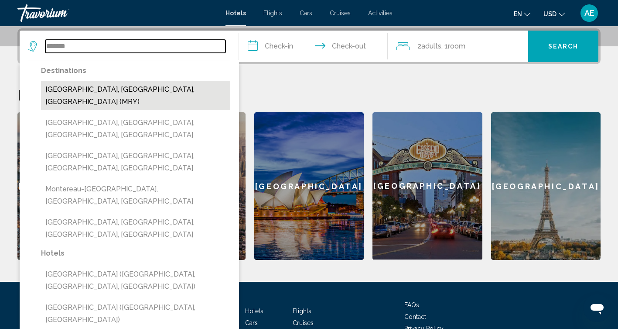
type input "**********"
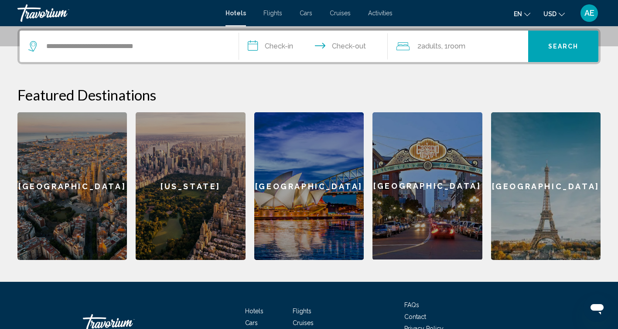
click at [291, 48] on input "**********" at bounding box center [315, 48] width 153 height 34
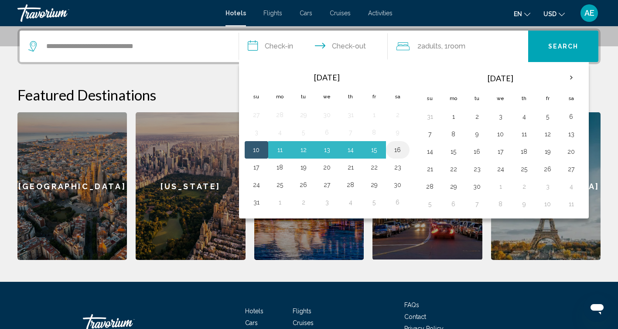
click at [400, 148] on button "16" at bounding box center [398, 150] width 14 height 12
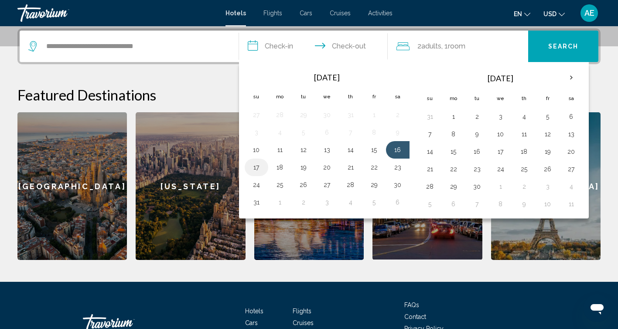
click at [254, 166] on button "17" at bounding box center [257, 167] width 14 height 12
type input "**********"
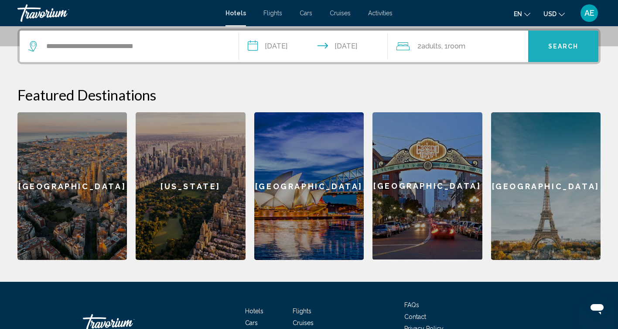
click at [560, 51] on button "Search" at bounding box center [563, 46] width 70 height 31
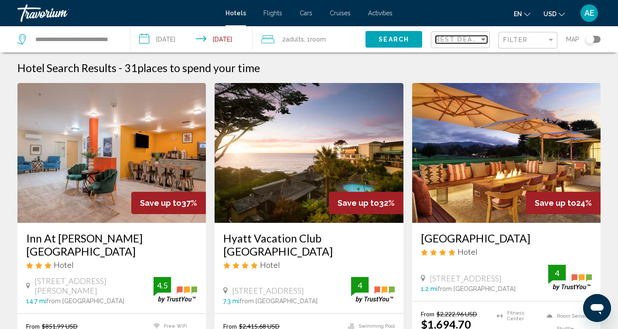
click at [473, 38] on span "Best Deals" at bounding box center [459, 39] width 46 height 7
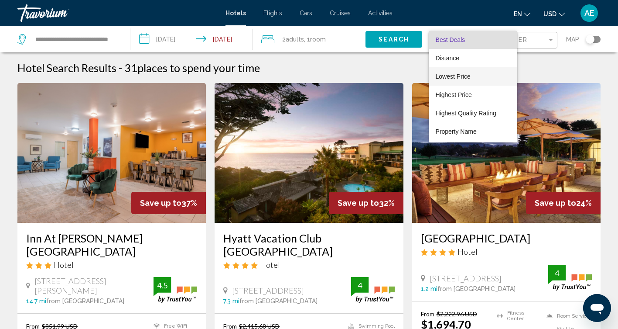
click at [460, 77] on span "Lowest Price" at bounding box center [453, 76] width 35 height 7
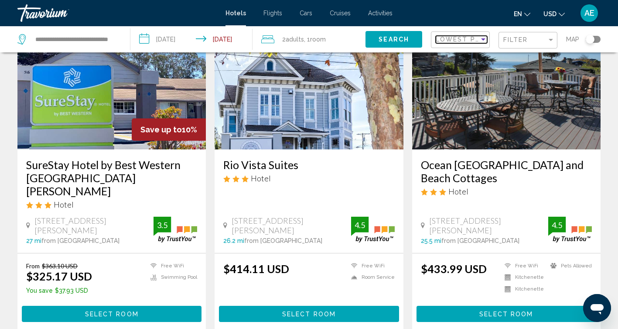
scroll to position [76, 0]
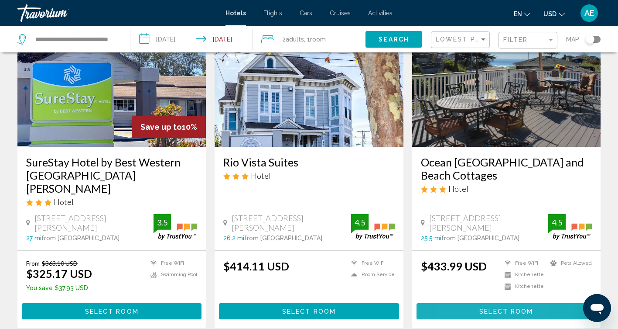
click at [462, 303] on button "Select Room" at bounding box center [507, 311] width 180 height 16
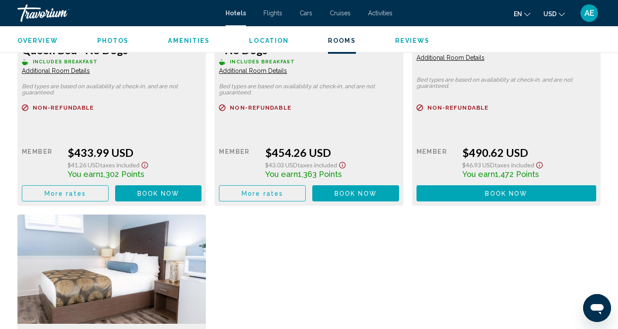
scroll to position [1317, 0]
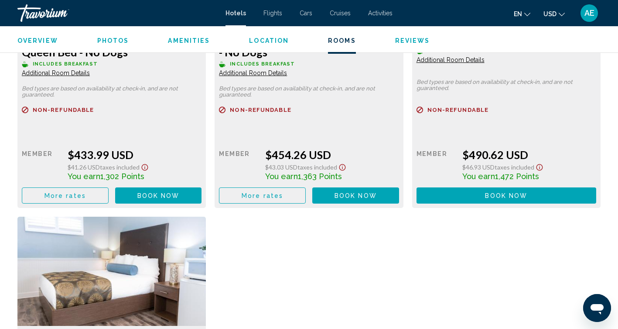
click at [209, 140] on div "Sand Dollar Room (14), Standard Queen Bed - No Dogs Includes Breakfast Addition…" at bounding box center [111, 63] width 197 height 289
